Goal: Information Seeking & Learning: Learn about a topic

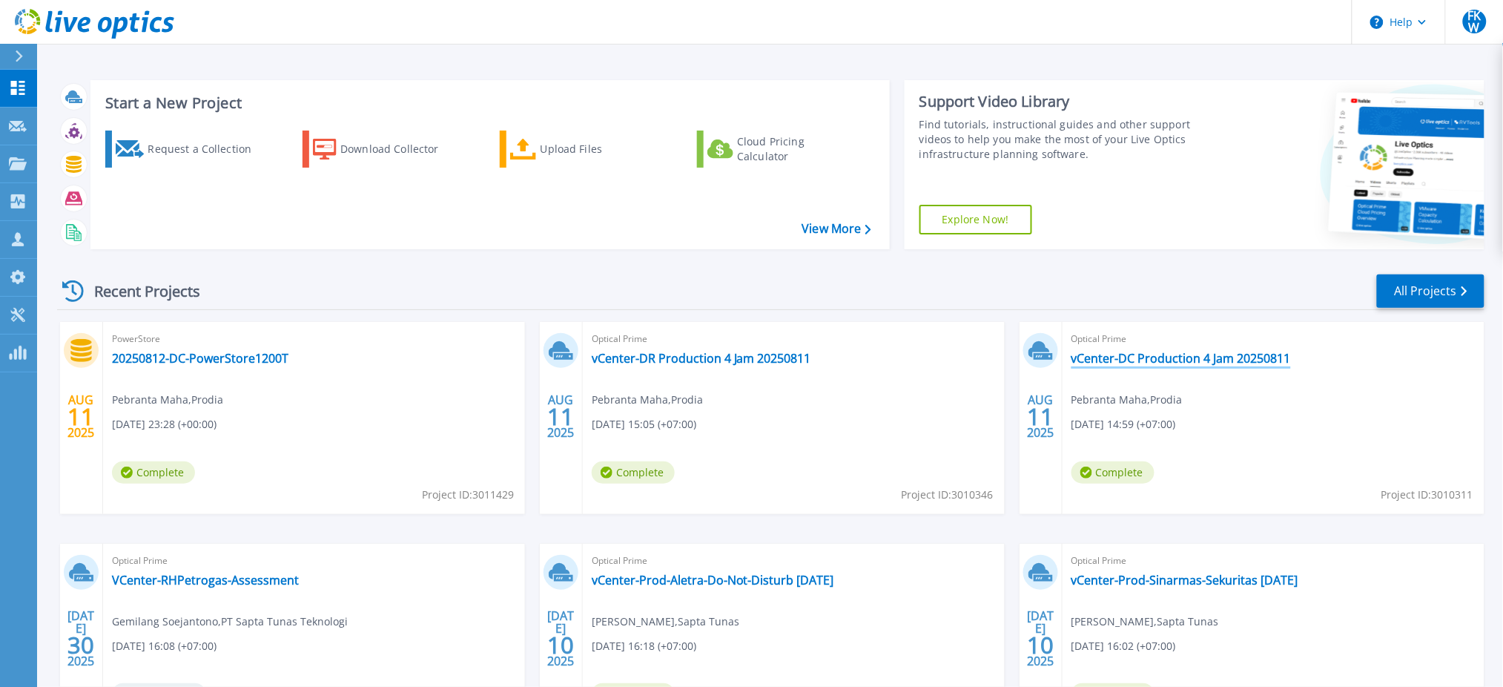
click at [1242, 359] on link "vCenter-DC Production 4 Jam 20250811" at bounding box center [1182, 358] width 220 height 15
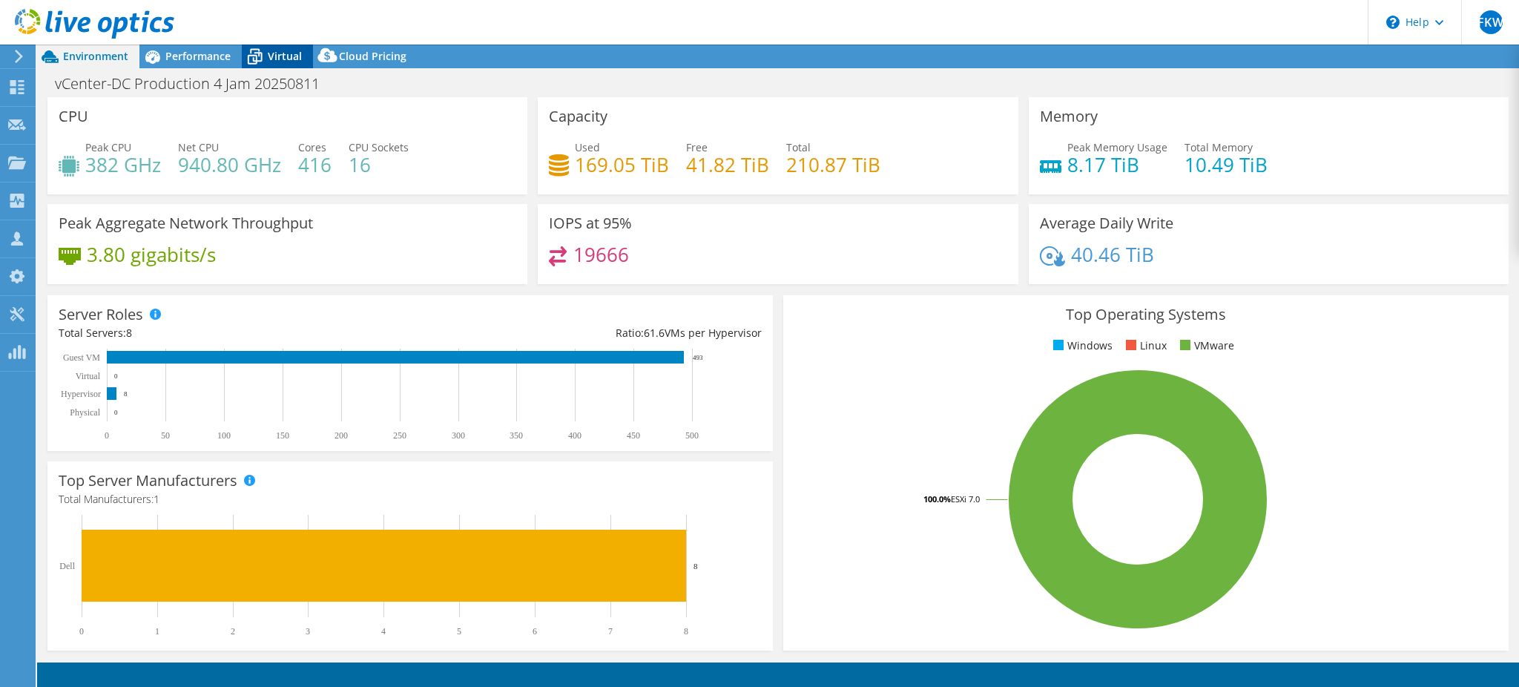
select select "[GEOGRAPHIC_DATA]"
select select "USD"
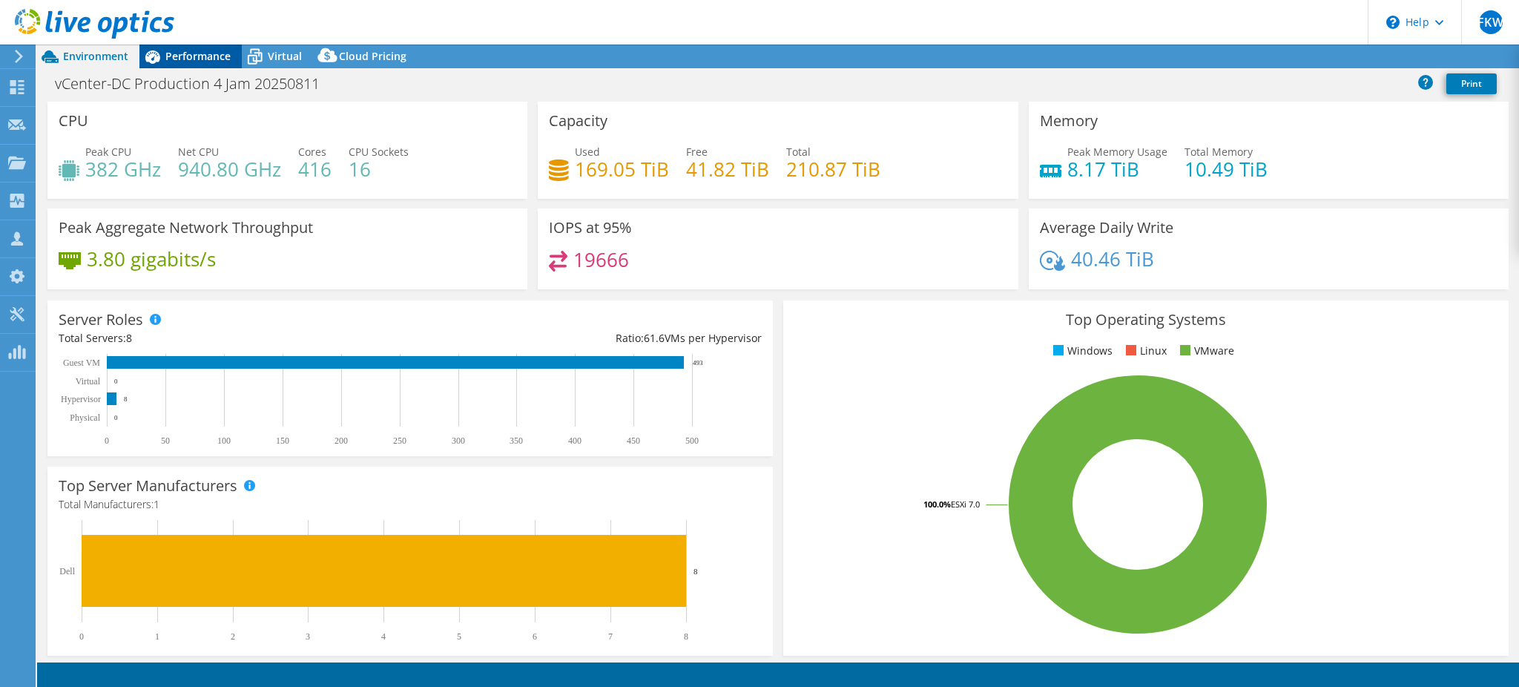
click at [210, 61] on span "Performance" at bounding box center [197, 56] width 65 height 14
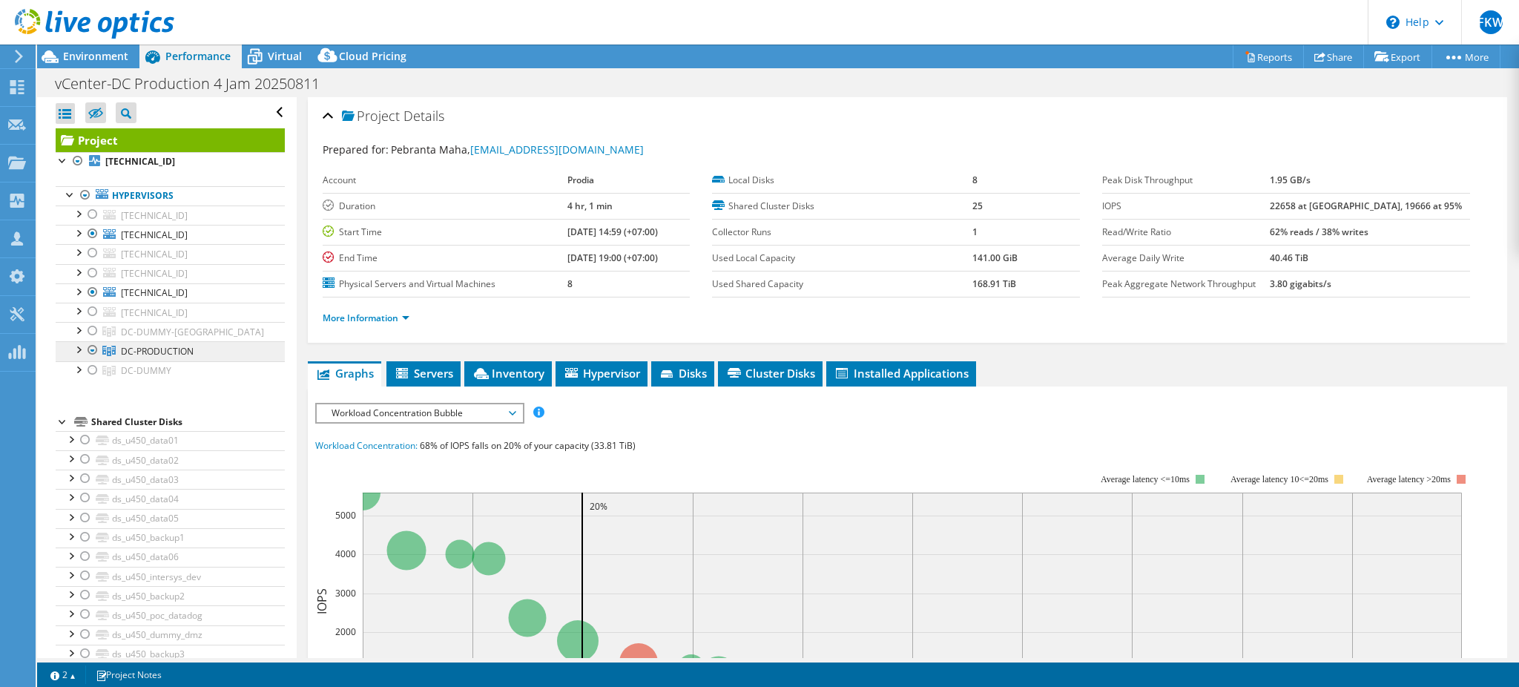
click at [191, 338] on span "DC-PRODUCTION" at bounding box center [192, 332] width 143 height 13
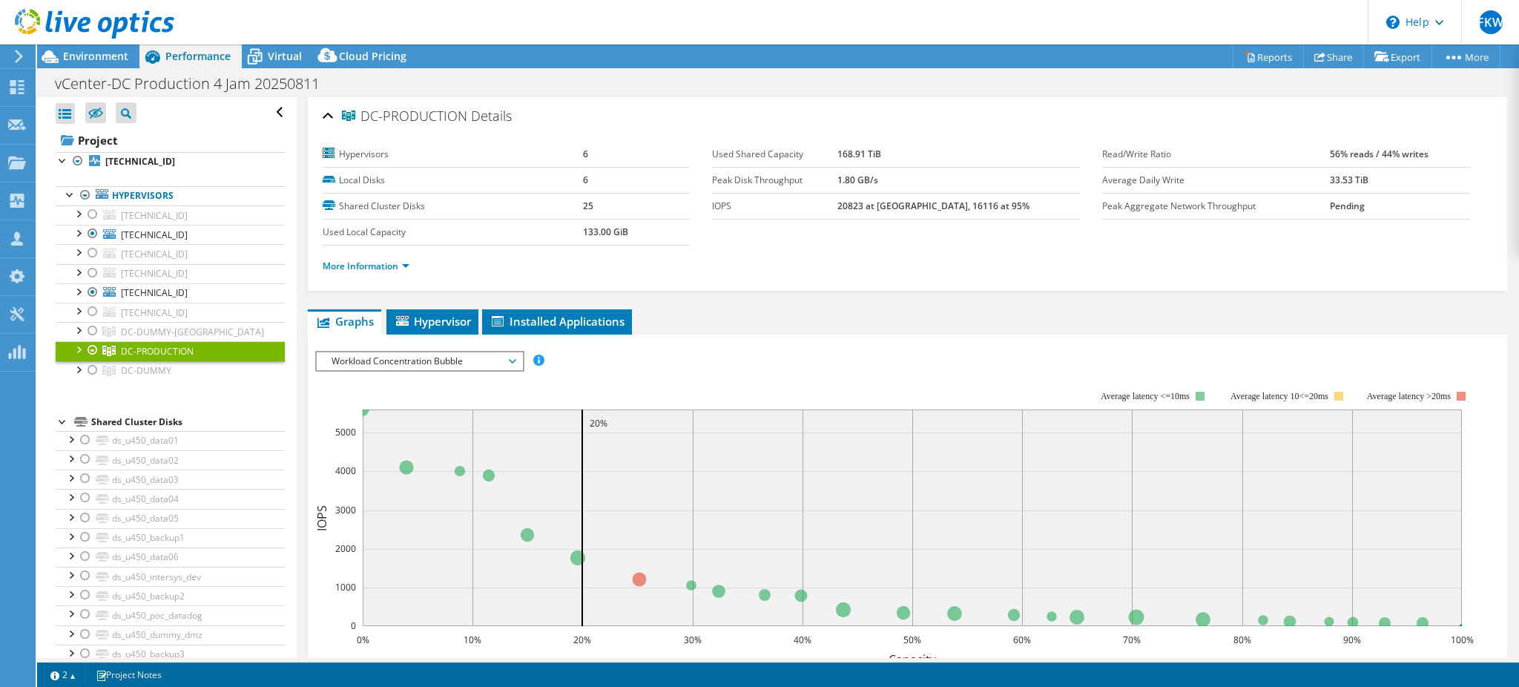
click at [73, 352] on div at bounding box center [77, 348] width 15 height 15
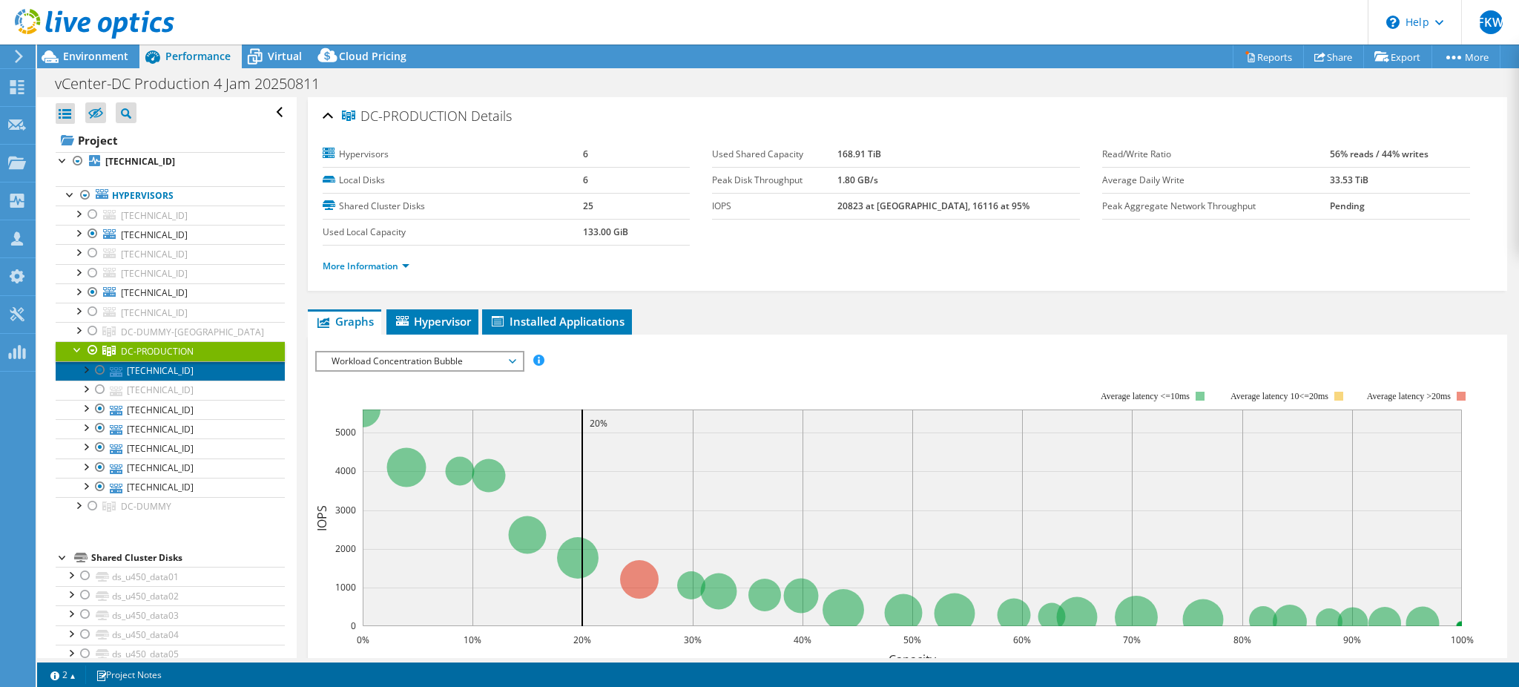
click at [183, 376] on link "[TECHNICAL_ID]" at bounding box center [170, 370] width 229 height 19
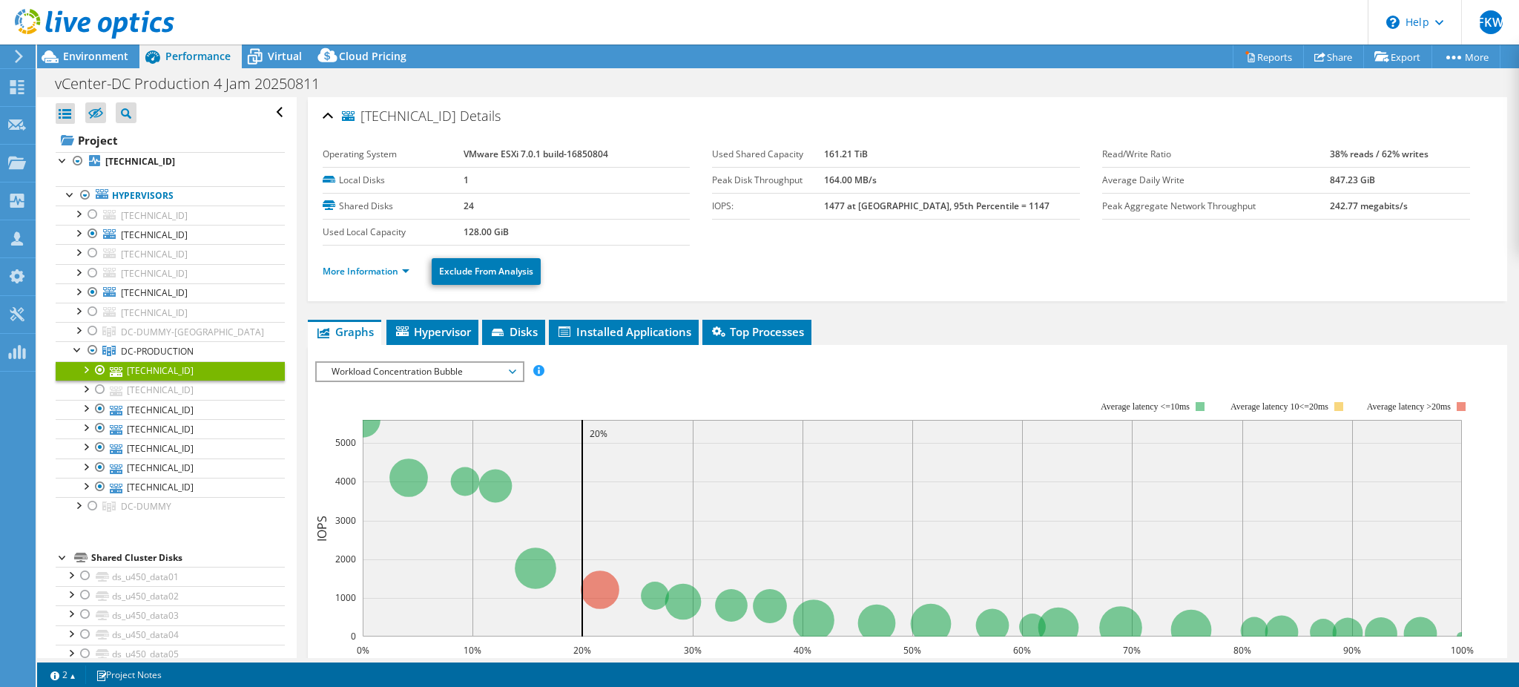
click at [364, 282] on ul "More Information Exclude From Analysis" at bounding box center [907, 269] width 1169 height 30
click at [377, 272] on link "More Information" at bounding box center [366, 271] width 87 height 13
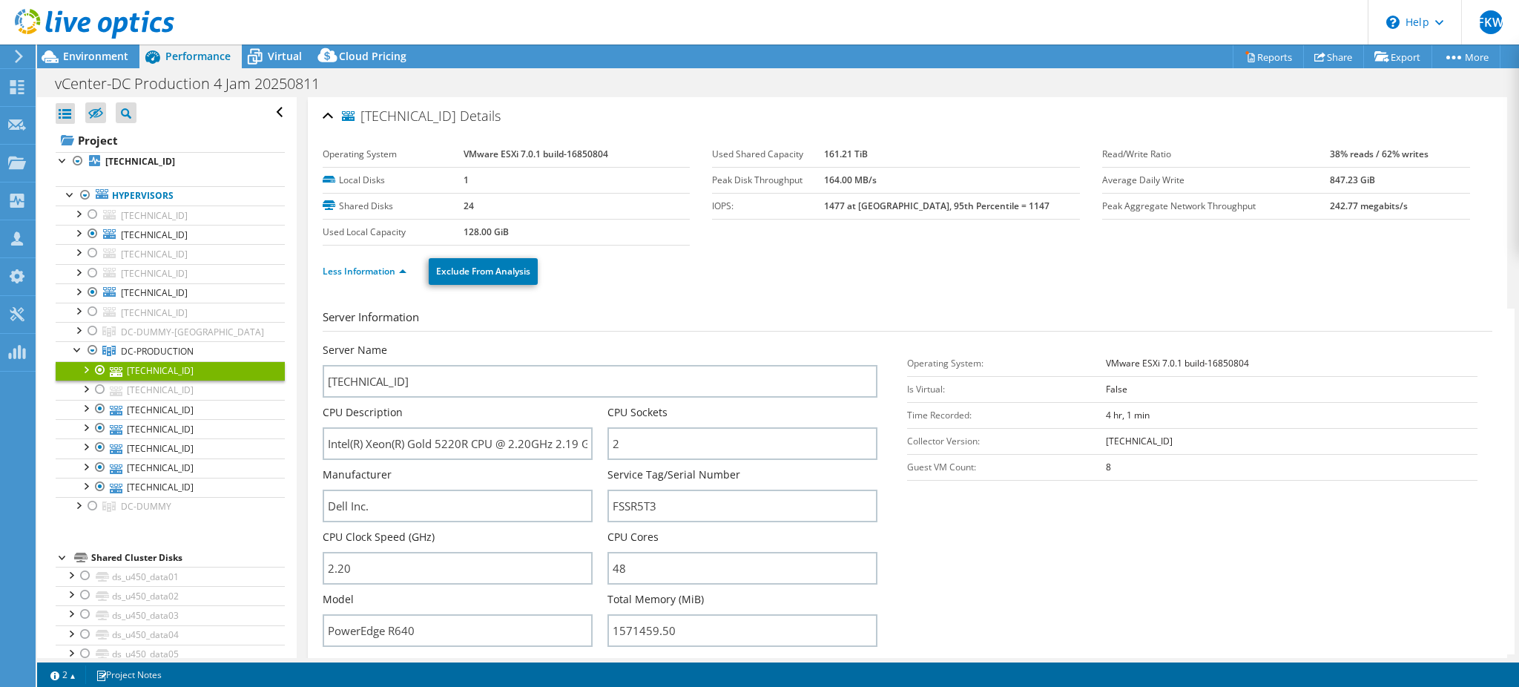
click at [963, 227] on section "Operating System VMware ESXi 7.0.1 build-16850804 Local Disks 1 Shared Disks 24…" at bounding box center [712, 194] width 779 height 104
click at [939, 242] on section "Operating System VMware ESXi 7.0.1 build-16850804 Local Disks 1 Shared Disks 24…" at bounding box center [712, 194] width 779 height 104
